Goal: Find specific page/section

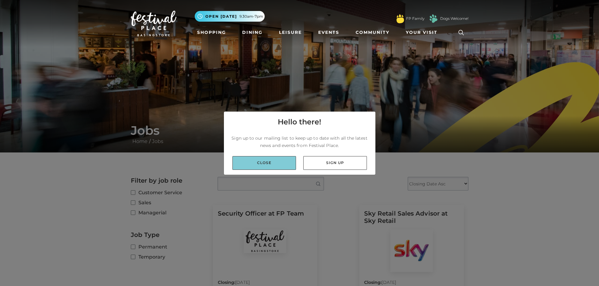
click at [273, 161] on link "Close" at bounding box center [265, 163] width 64 height 14
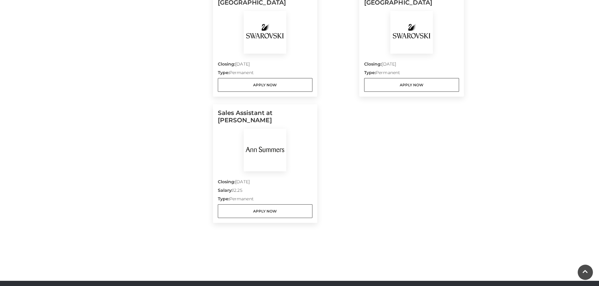
scroll to position [615, 0]
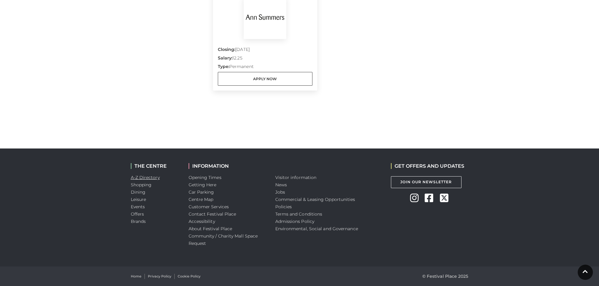
click at [149, 175] on link "A-Z Directory" at bounding box center [145, 176] width 29 height 5
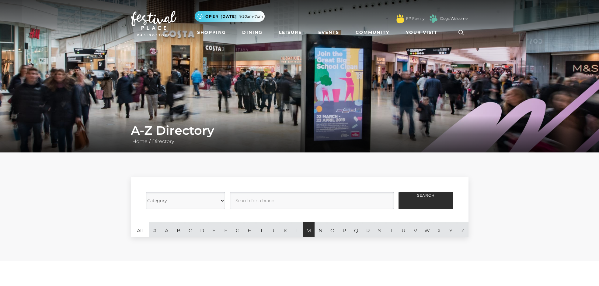
click at [307, 233] on link "M" at bounding box center [309, 228] width 12 height 15
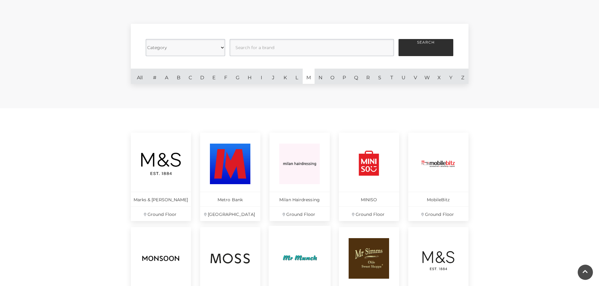
scroll to position [255, 0]
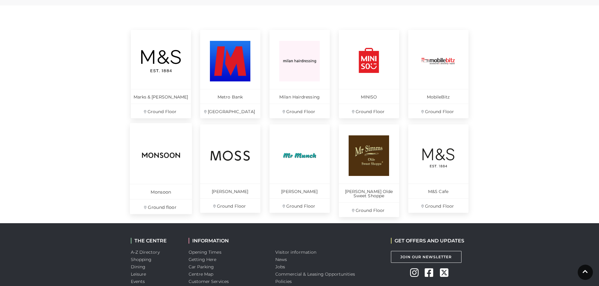
click at [139, 153] on link "Monsoon Ground floor" at bounding box center [161, 168] width 62 height 91
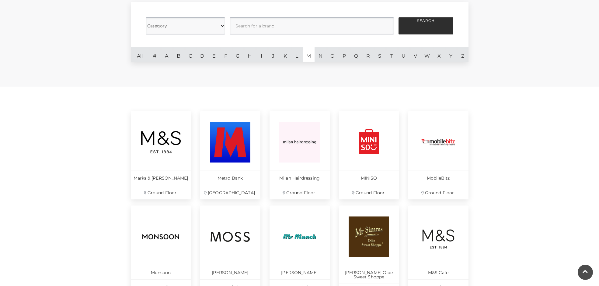
scroll to position [170, 0]
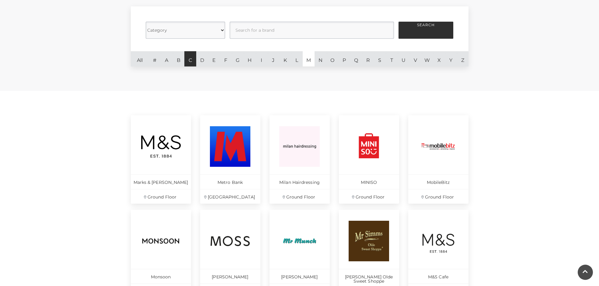
click at [194, 64] on link "C" at bounding box center [190, 58] width 12 height 15
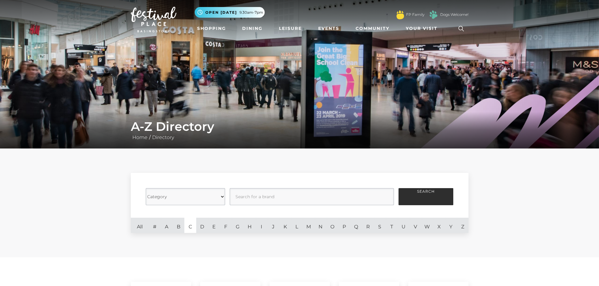
scroll to position [29, 0]
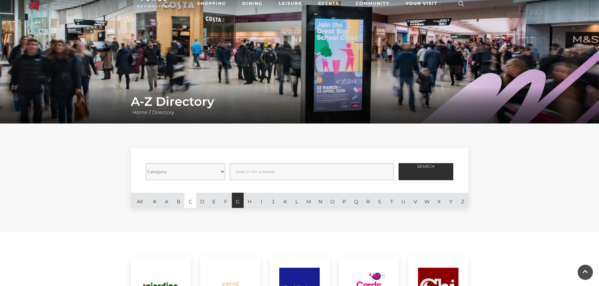
click at [237, 201] on link "G" at bounding box center [238, 199] width 12 height 15
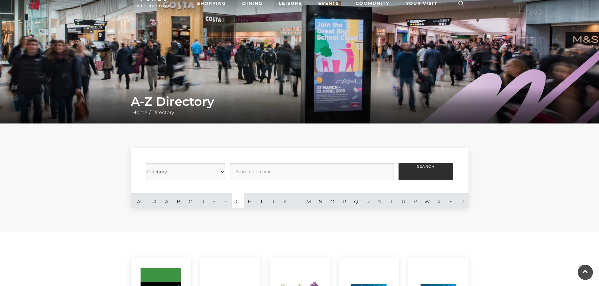
scroll to position [170, 0]
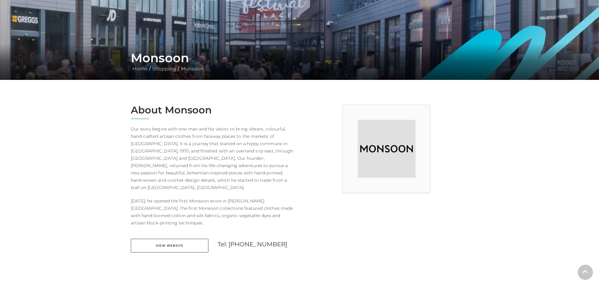
scroll to position [145, 0]
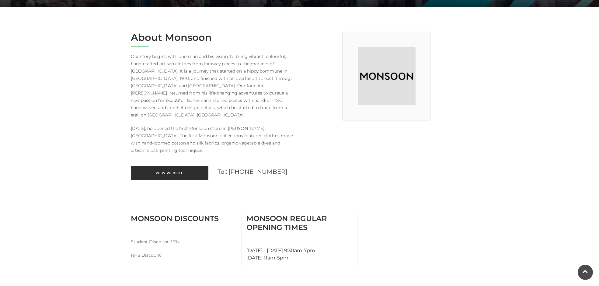
click at [169, 167] on link "View Website" at bounding box center [170, 173] width 78 height 14
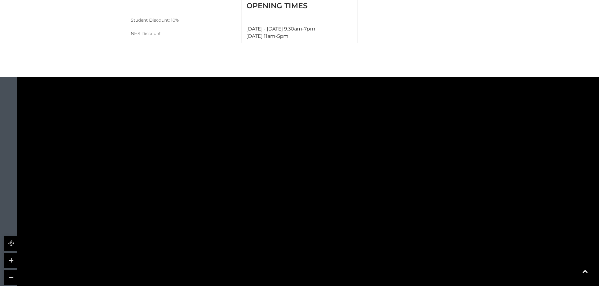
scroll to position [420, 0]
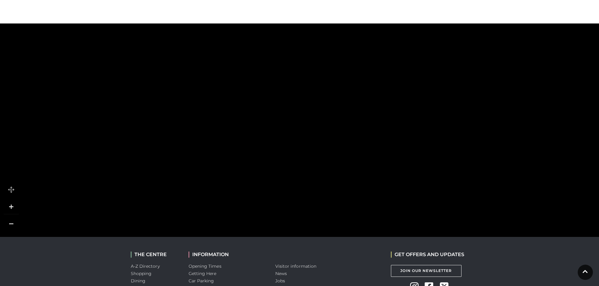
drag, startPoint x: 395, startPoint y: 131, endPoint x: 129, endPoint y: 121, distance: 266.9
click at [154, 121] on rect at bounding box center [202, 121] width 97 height 29
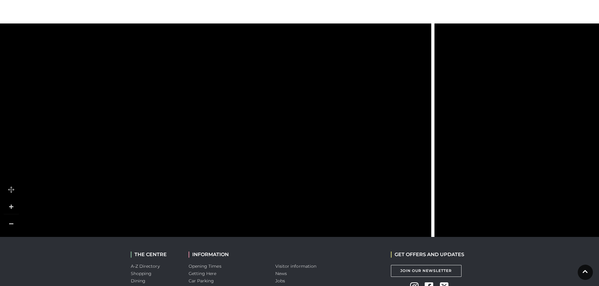
drag, startPoint x: 483, startPoint y: 110, endPoint x: 202, endPoint y: 120, distance: 280.8
click at [202, 120] on icon at bounding box center [279, 141] width 232 height 518
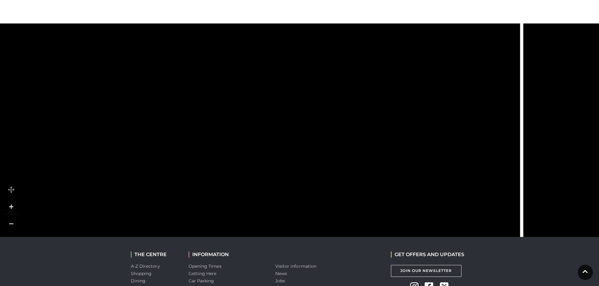
drag, startPoint x: 189, startPoint y: 116, endPoint x: 310, endPoint y: 85, distance: 125.1
click at [310, 85] on icon at bounding box center [368, 109] width 232 height 518
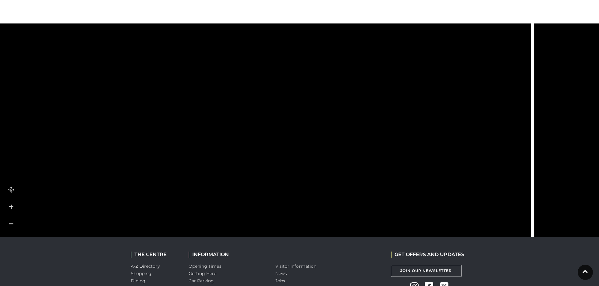
drag, startPoint x: 230, startPoint y: 68, endPoint x: 241, endPoint y: 161, distance: 93.8
click at [241, 166] on rect at bounding box center [241, 173] width 53 height 15
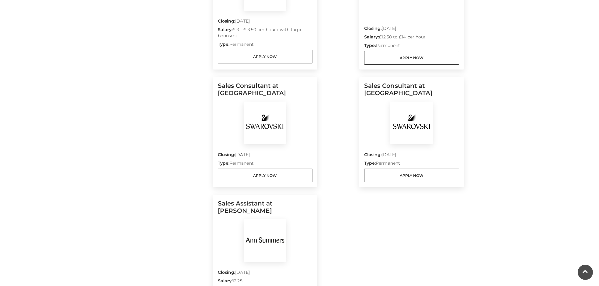
scroll to position [446, 0]
